Goal: Task Accomplishment & Management: Use online tool/utility

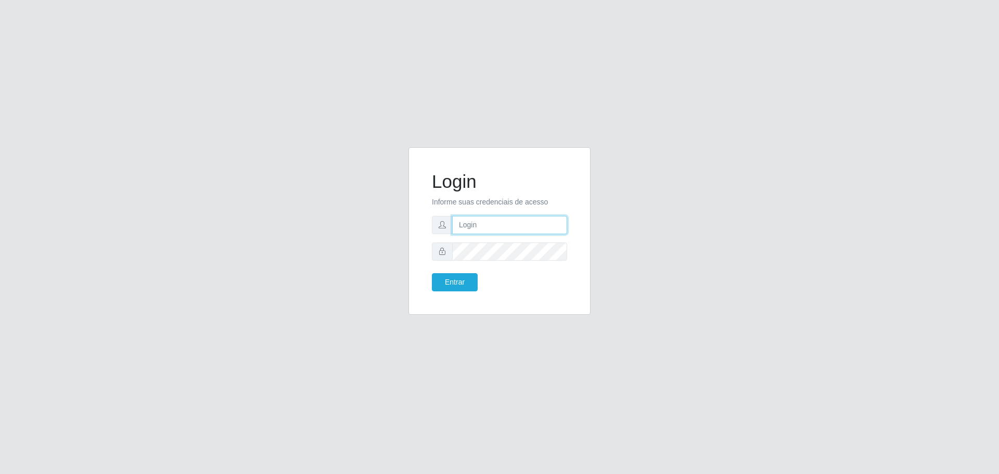
type input "[EMAIL_ADDRESS][DOMAIN_NAME]"
click at [432, 273] on button "Entrar" at bounding box center [455, 282] width 46 height 18
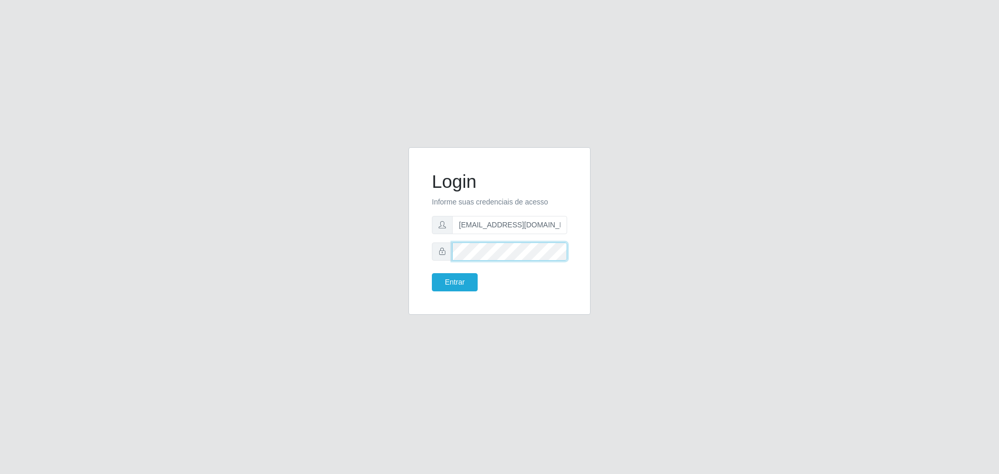
click at [432, 273] on button "Entrar" at bounding box center [455, 282] width 46 height 18
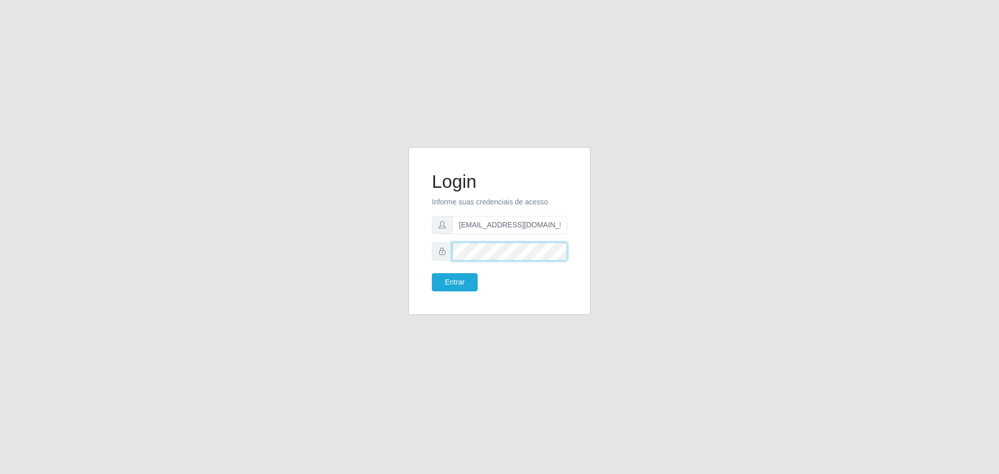
click at [432, 273] on button "Entrar" at bounding box center [455, 282] width 46 height 18
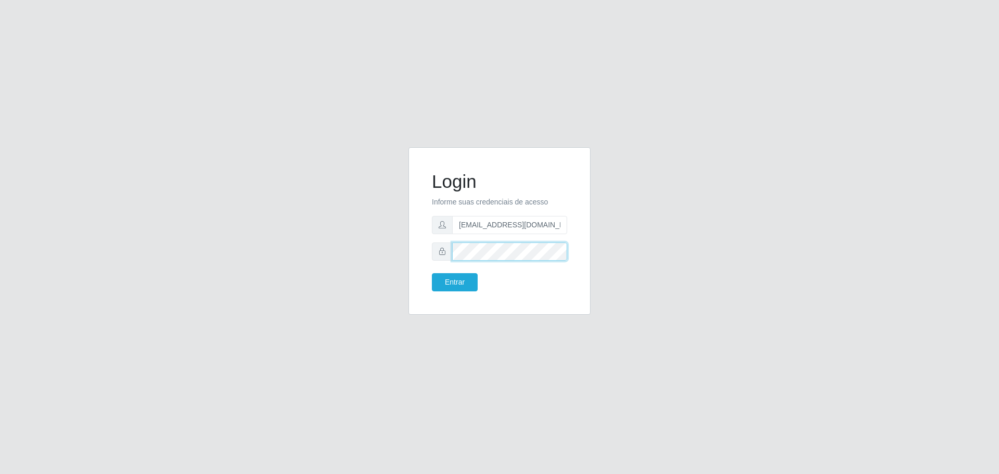
click at [432, 273] on button "Entrar" at bounding box center [455, 282] width 46 height 18
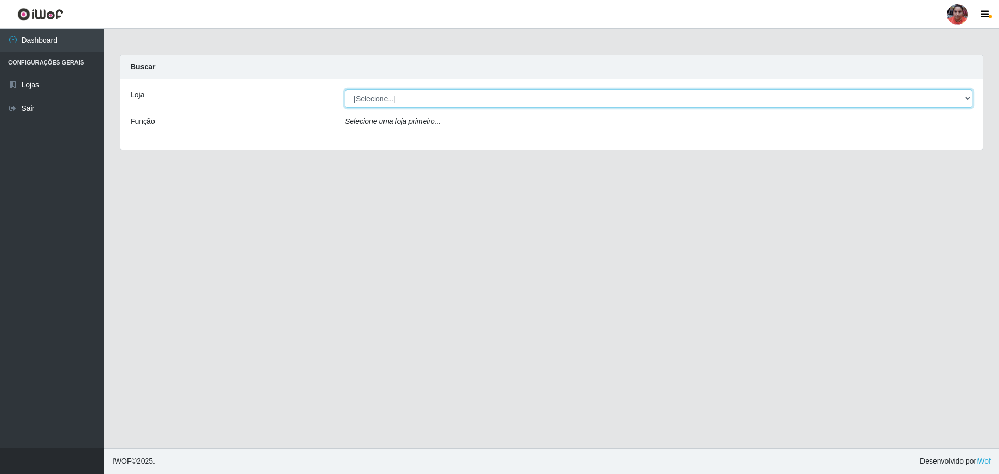
click at [569, 96] on select "[Selecione...] Mar Vermelho - Loja 05" at bounding box center [659, 99] width 628 height 18
select select "252"
click at [345, 90] on select "[Selecione...] Mar Vermelho - Loja 05" at bounding box center [659, 99] width 628 height 18
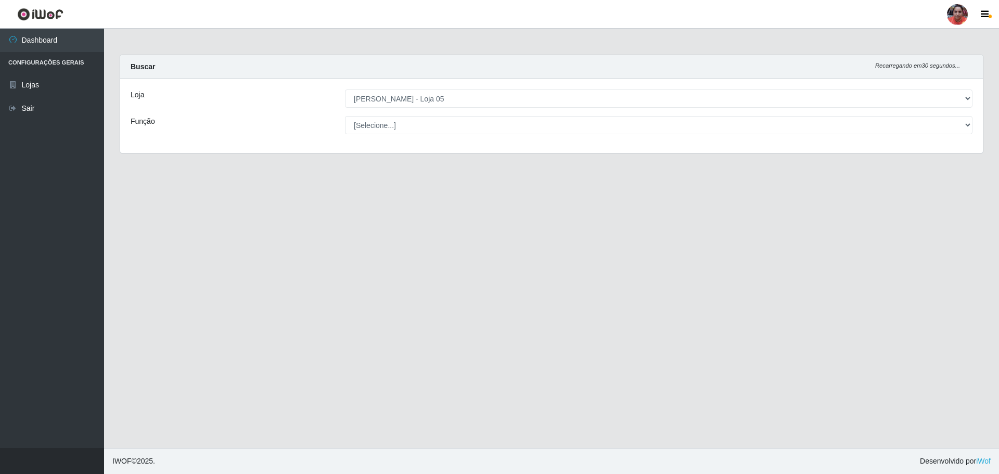
click at [475, 115] on div "Loja [Selecione...] Mar Vermelho - Loja 05 Função [Selecione...] ASG ASG + ASG …" at bounding box center [551, 116] width 863 height 74
click at [472, 121] on select "[Selecione...] ASG ASG + ASG ++ Auxiliar de Depósito Auxiliar de Depósito + Aux…" at bounding box center [659, 125] width 628 height 18
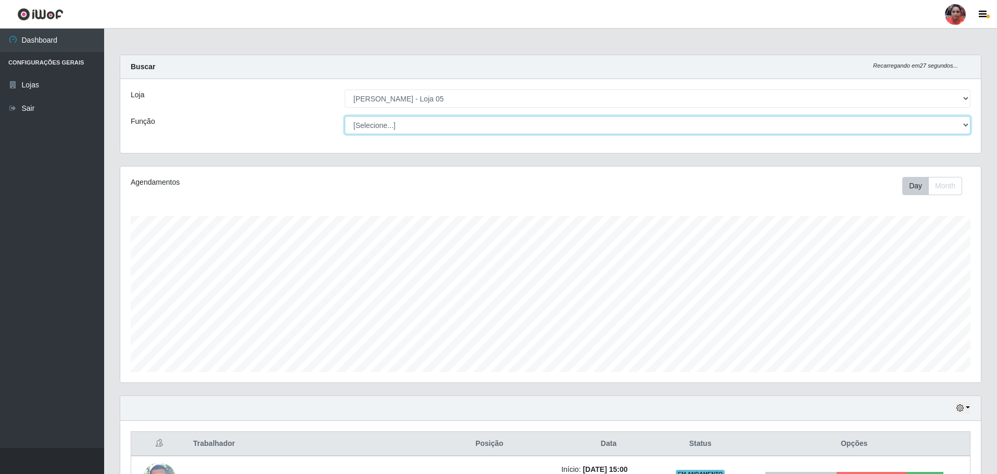
scroll to position [216, 860]
select select "22"
click at [345, 116] on select "[Selecione...] ASG ASG + ASG ++ Auxiliar de Depósito Auxiliar de Depósito + Aux…" at bounding box center [658, 125] width 626 height 18
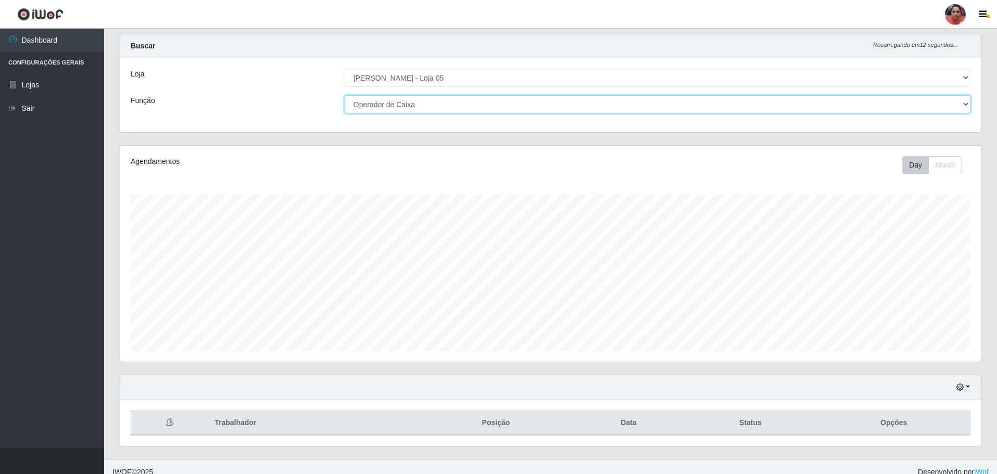
scroll to position [32, 0]
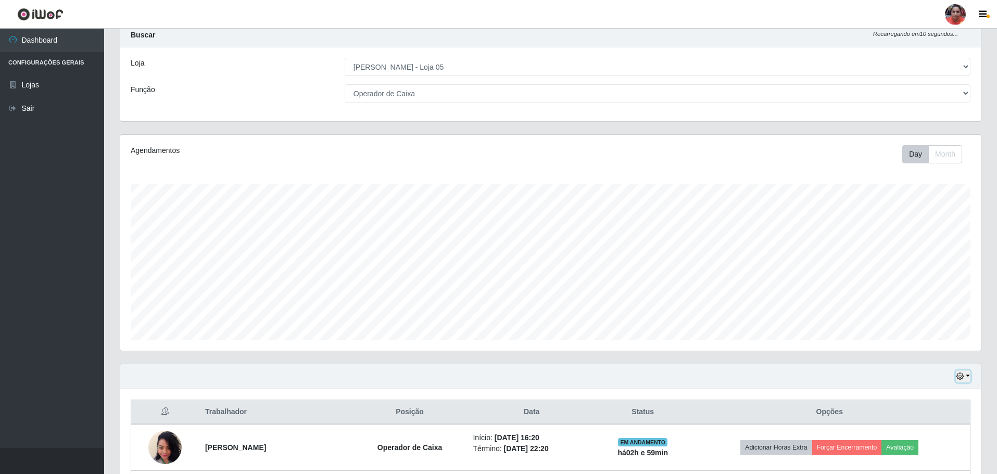
click at [968, 375] on button "button" at bounding box center [963, 377] width 15 height 12
click at [923, 318] on button "3 dias" at bounding box center [928, 316] width 82 height 22
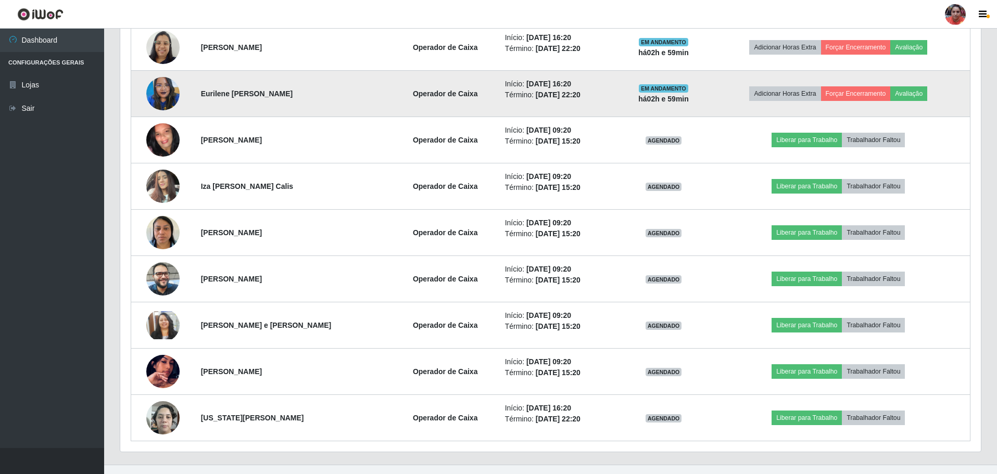
scroll to position [495, 0]
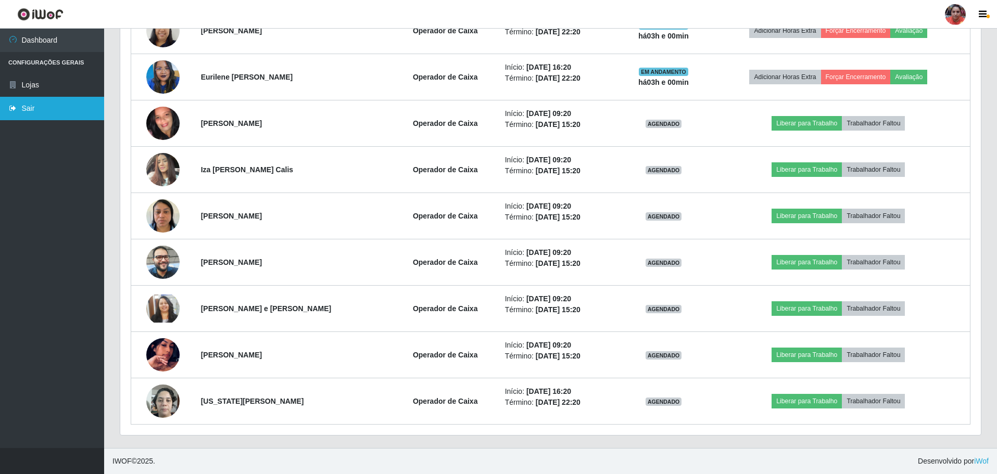
click at [13, 110] on icon at bounding box center [12, 108] width 9 height 7
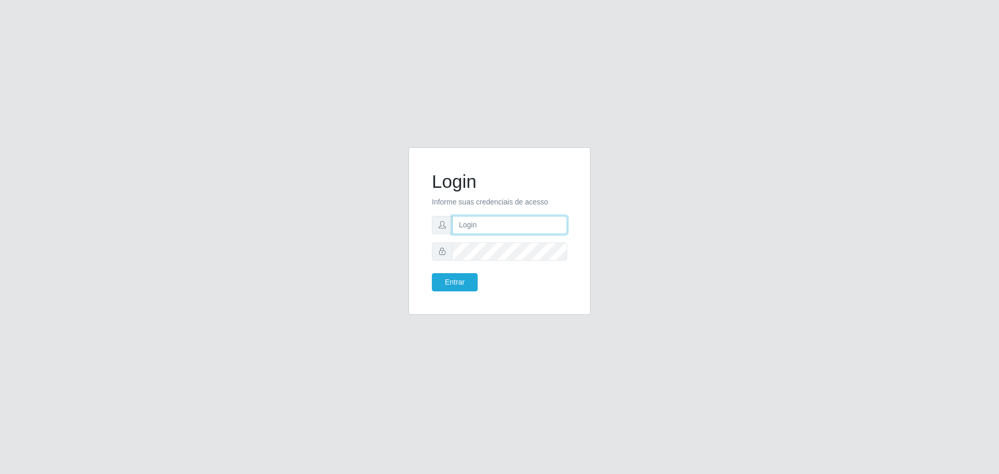
type input "[EMAIL_ADDRESS][DOMAIN_NAME]"
